Goal: Navigation & Orientation: Find specific page/section

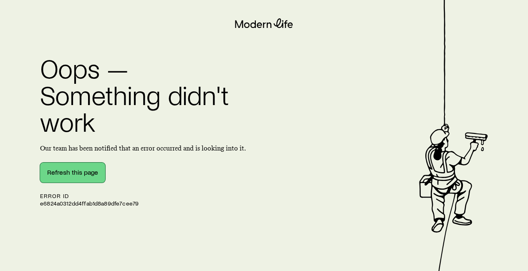
click at [65, 175] on button "Refresh this page" at bounding box center [72, 173] width 65 height 20
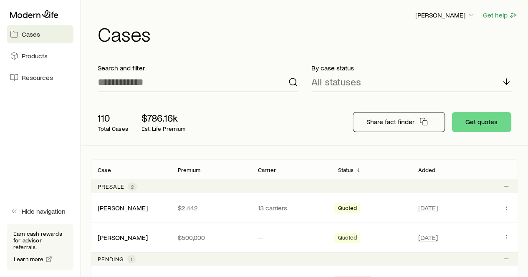
click at [27, 35] on span "Cases" at bounding box center [31, 34] width 18 height 8
click at [28, 57] on span "Products" at bounding box center [35, 56] width 26 height 8
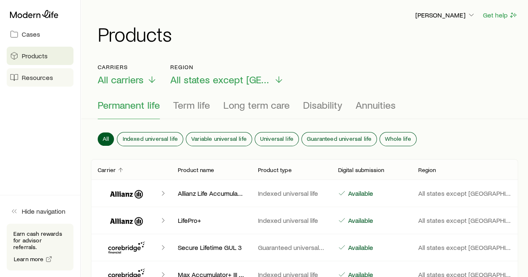
click at [30, 70] on link "Resources" at bounding box center [40, 77] width 67 height 18
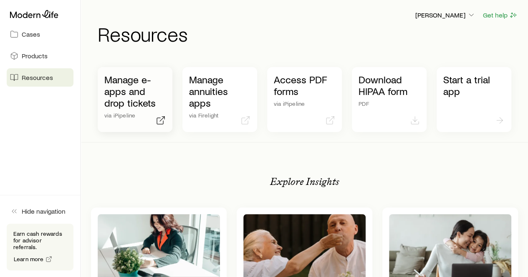
click at [117, 95] on p "Manage e-apps and drop tickets" at bounding box center [134, 91] width 61 height 35
